Goal: Find specific page/section: Find specific page/section

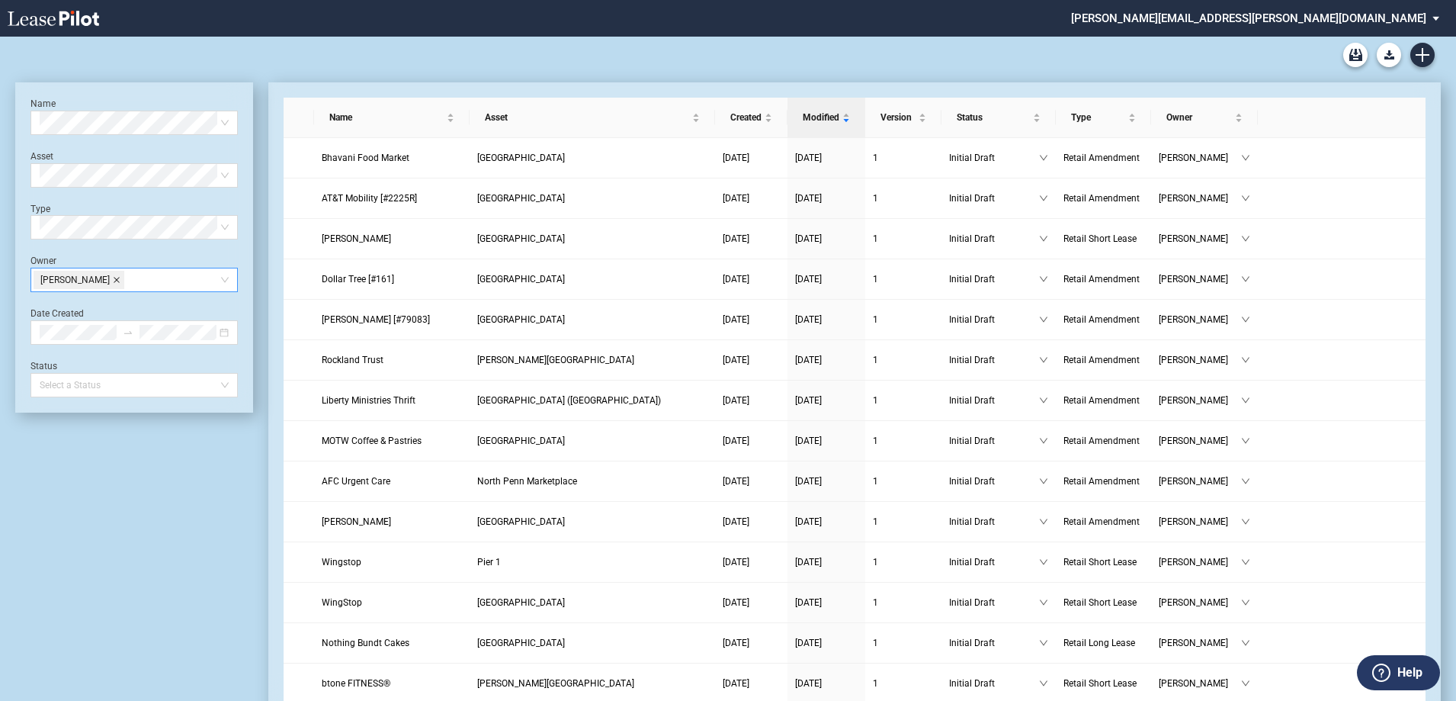
click at [113, 283] on icon "close" at bounding box center [117, 280] width 8 height 8
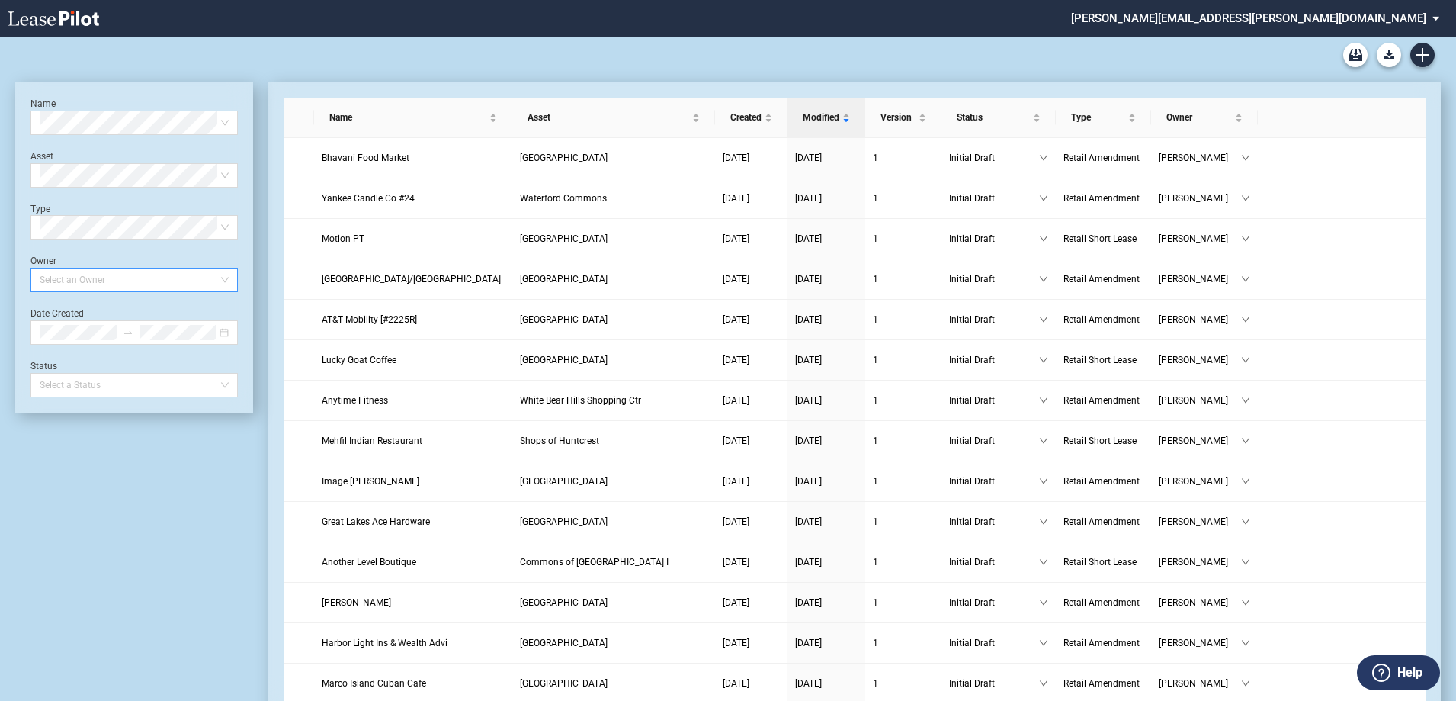
click at [170, 278] on div at bounding box center [127, 279] width 187 height 21
click at [125, 310] on div "[PERSON_NAME]" at bounding box center [134, 310] width 183 height 15
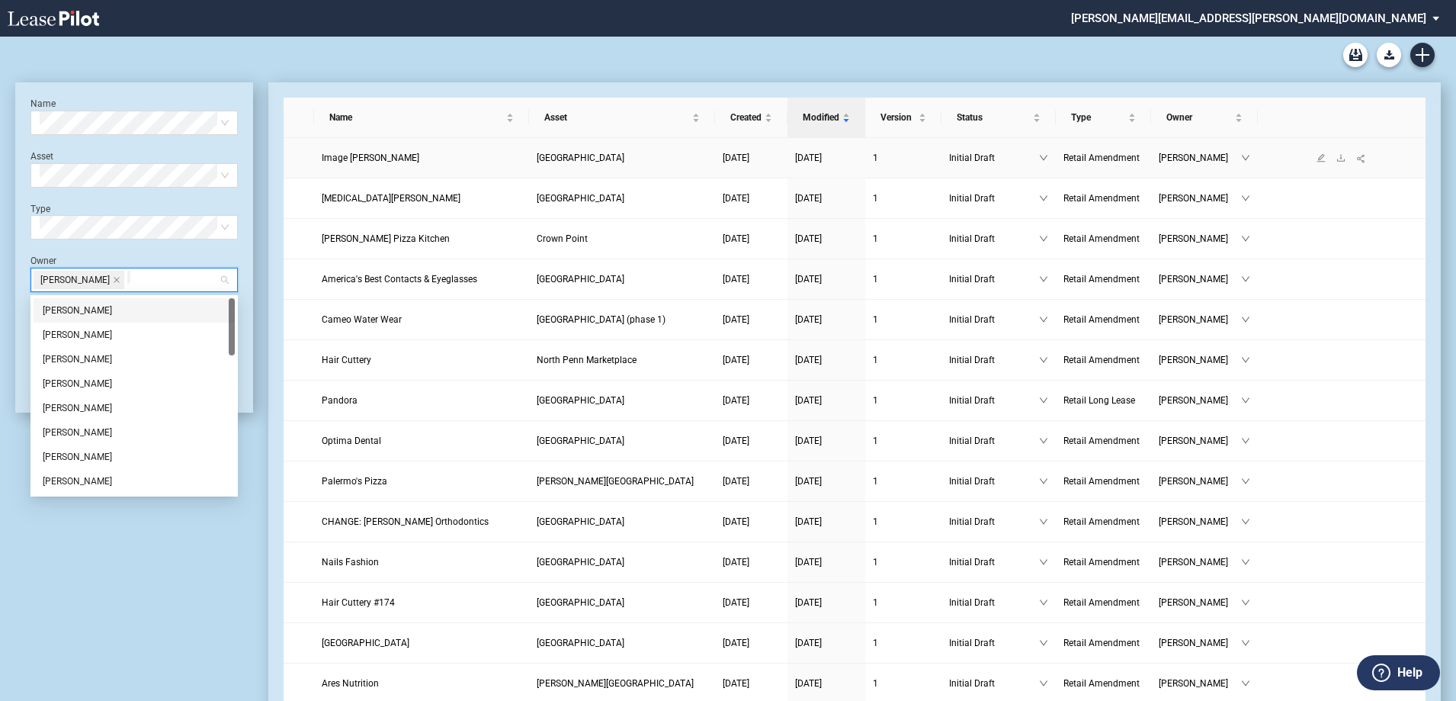
click at [364, 155] on span "Image [PERSON_NAME]" at bounding box center [371, 157] width 98 height 11
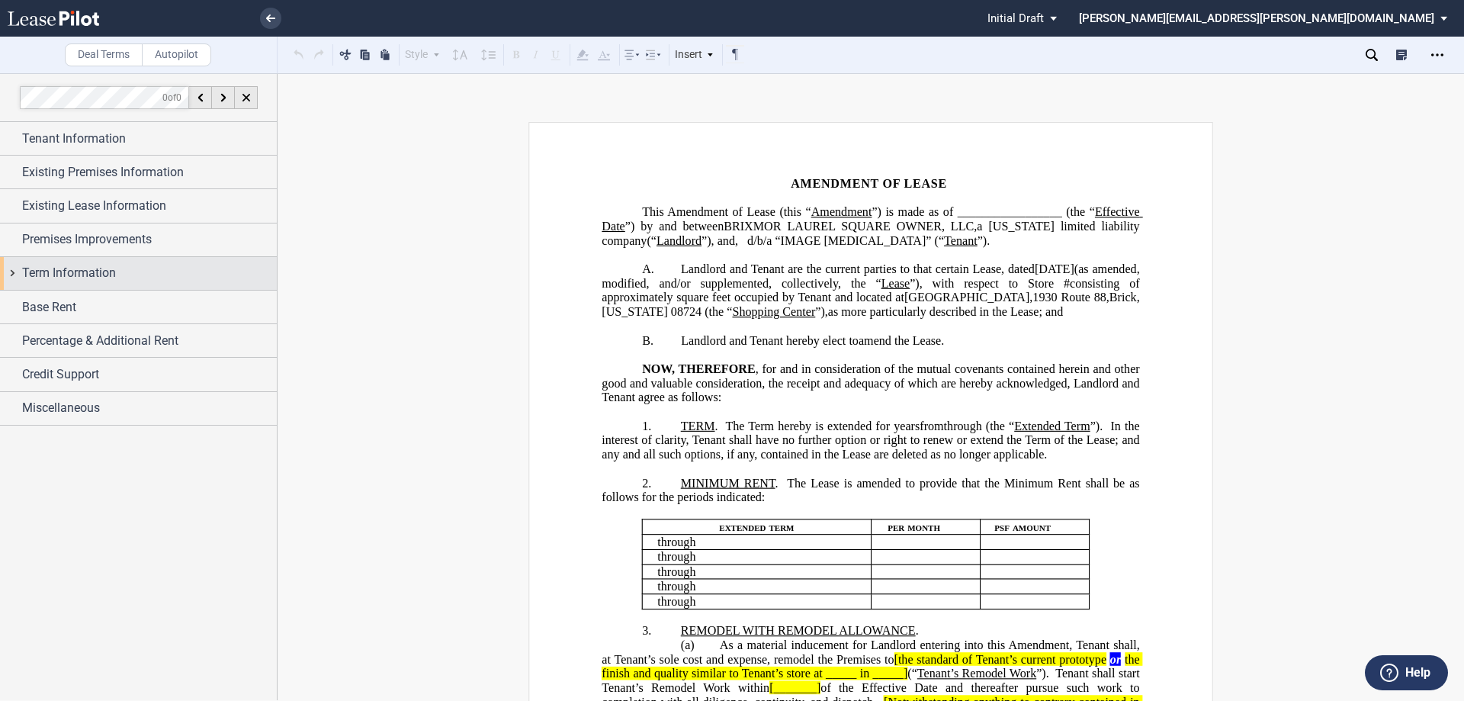
click at [68, 271] on span "Term Information" at bounding box center [69, 273] width 94 height 18
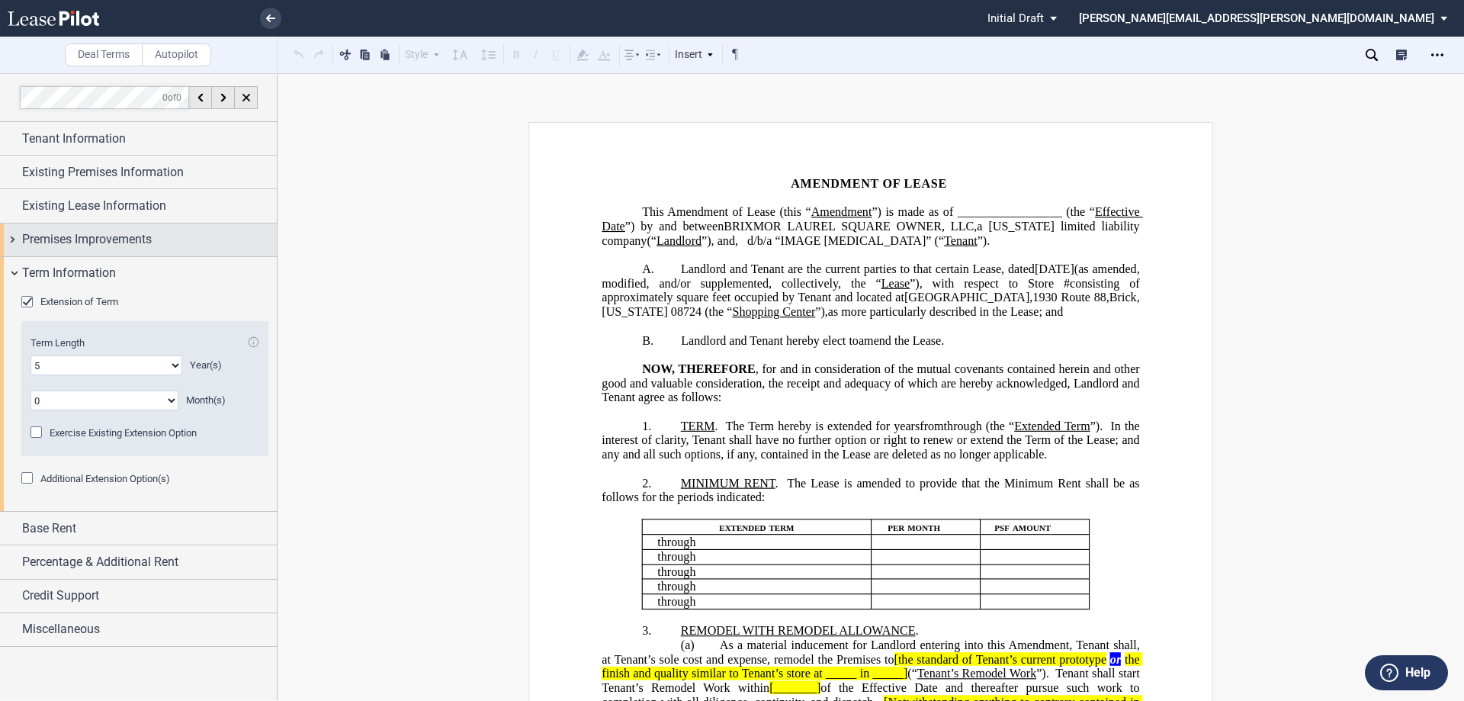
click at [75, 240] on span "Premises Improvements" at bounding box center [87, 239] width 130 height 18
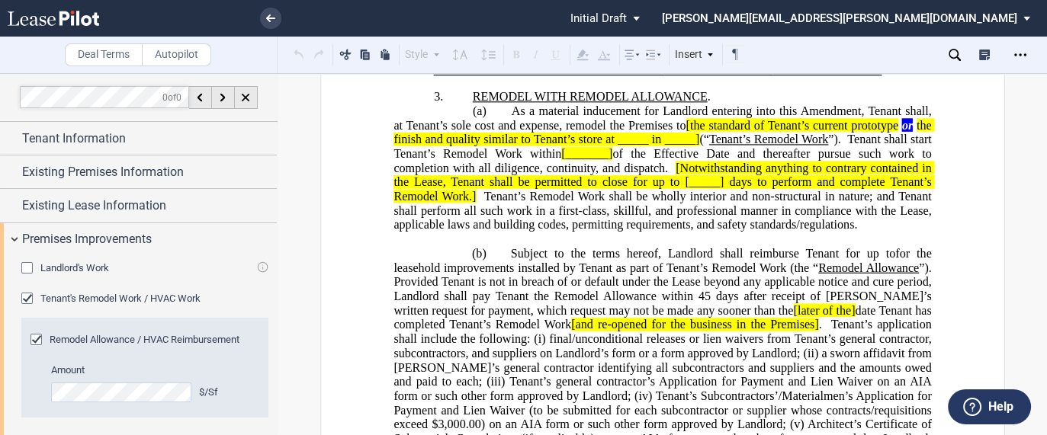
scroll to position [534, 0]
drag, startPoint x: 821, startPoint y: 3, endPoint x: 587, endPoint y: 269, distance: 354.4
click at [587, 203] on span "[Notwithstanding anything to contrary contained in the Lease, Tenant shall be p…" at bounding box center [663, 182] width 541 height 42
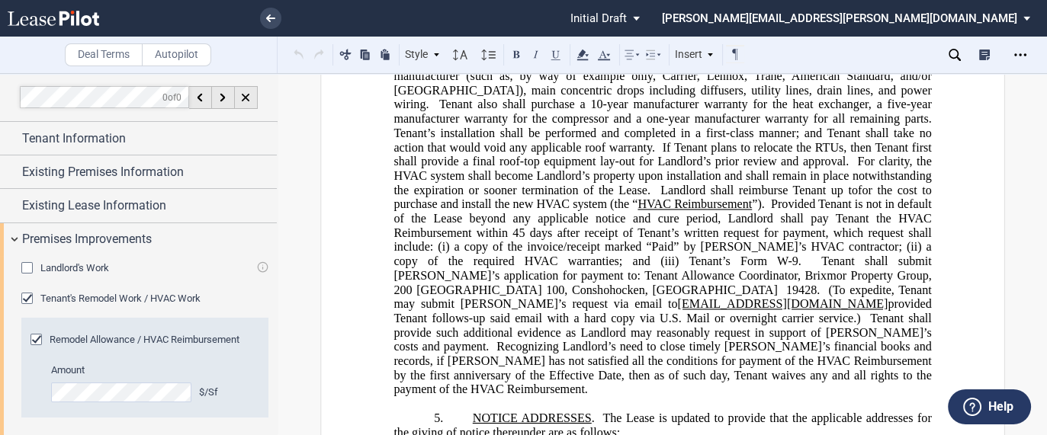
scroll to position [1582, 0]
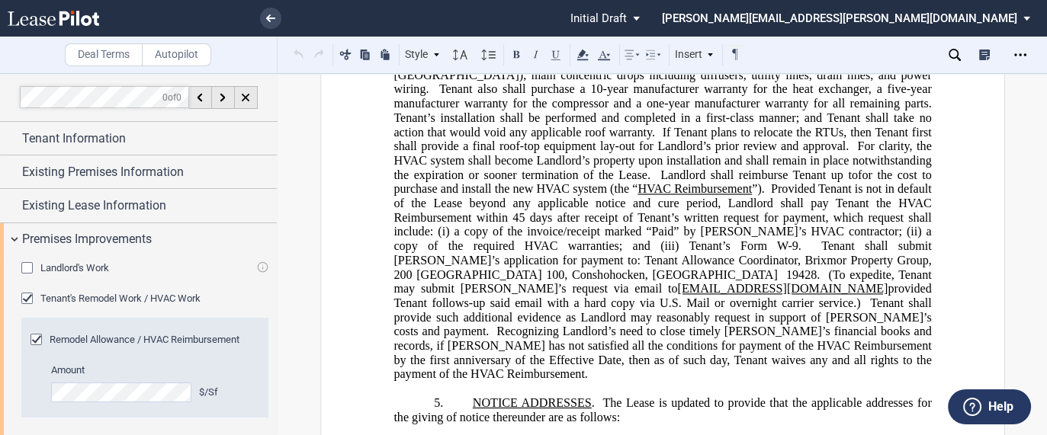
click at [624, 342] on span "Recognizing Landlord’s need to close timely Landlord’s financial books and reco…" at bounding box center [663, 353] width 541 height 56
click at [744, 281] on span "Tenant shall submit Tenant’s application for payment to: Tenant Allowance Coord…" at bounding box center [663, 260] width 541 height 42
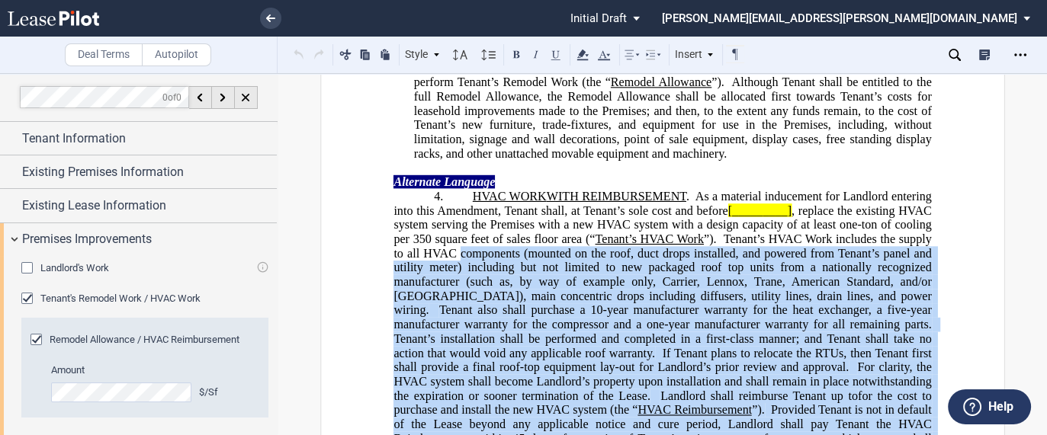
scroll to position [1282, 0]
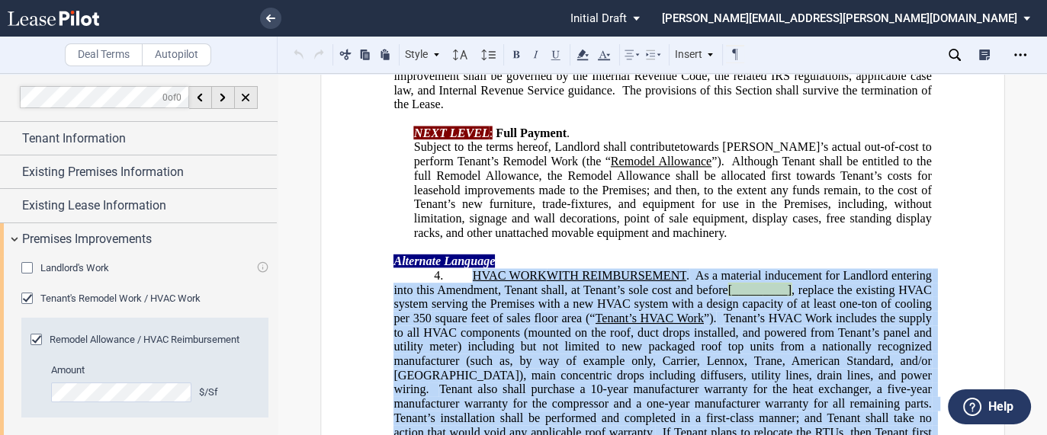
drag, startPoint x: 648, startPoint y: 374, endPoint x: 461, endPoint y: 303, distance: 199.5
